Goal: Transaction & Acquisition: Subscribe to service/newsletter

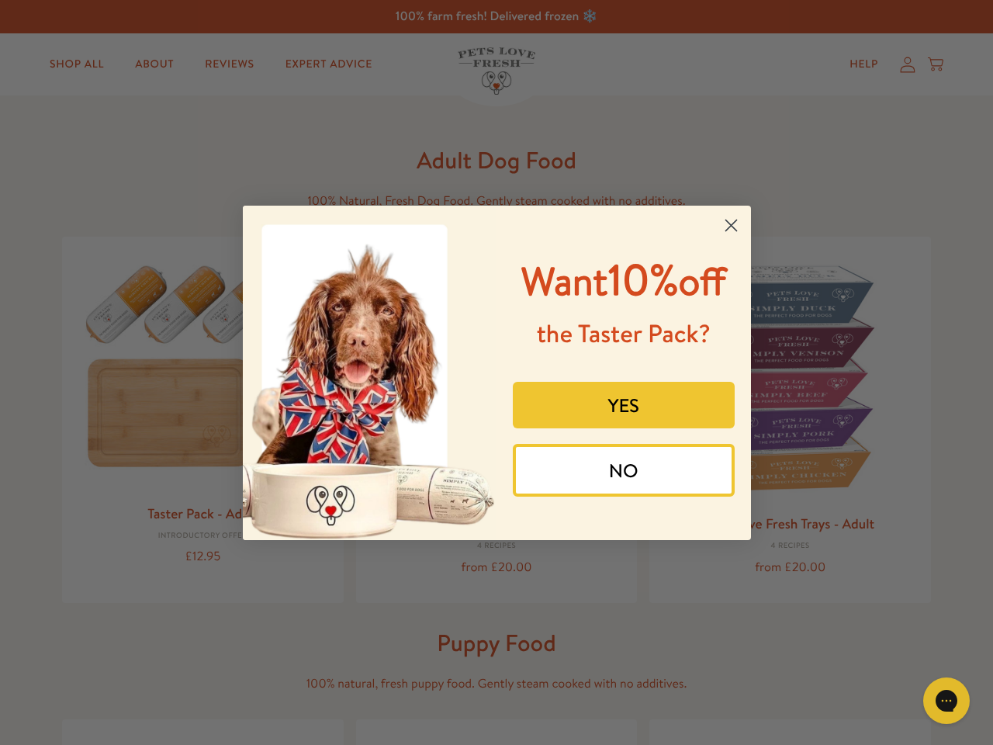
click at [497, 373] on div "Want 10% off the Taster Pack? YES NO" at bounding box center [618, 372] width 243 height 303
click at [731, 225] on icon "Close dialog" at bounding box center [731, 225] width 11 height 11
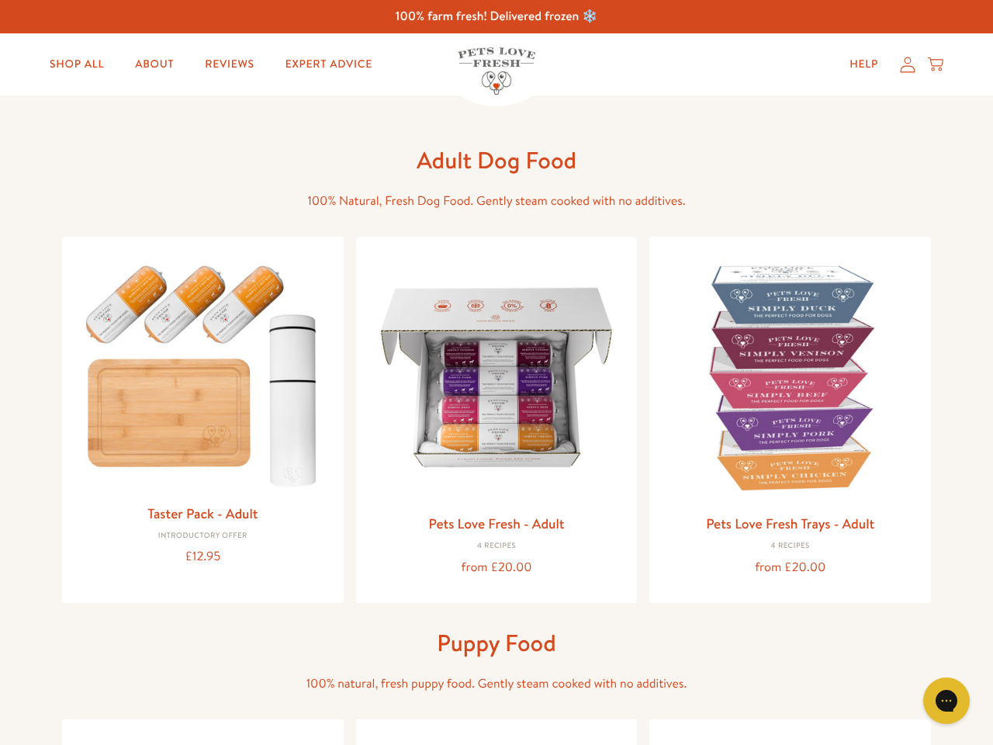
click at [624, 418] on button "YES" at bounding box center [624, 441] width 222 height 47
click at [624, 470] on button "Get 10% Off Now" at bounding box center [624, 491] width 222 height 42
click at [960, 701] on div "Gorgias live chat" at bounding box center [946, 700] width 31 height 31
